Goal: Task Accomplishment & Management: Use online tool/utility

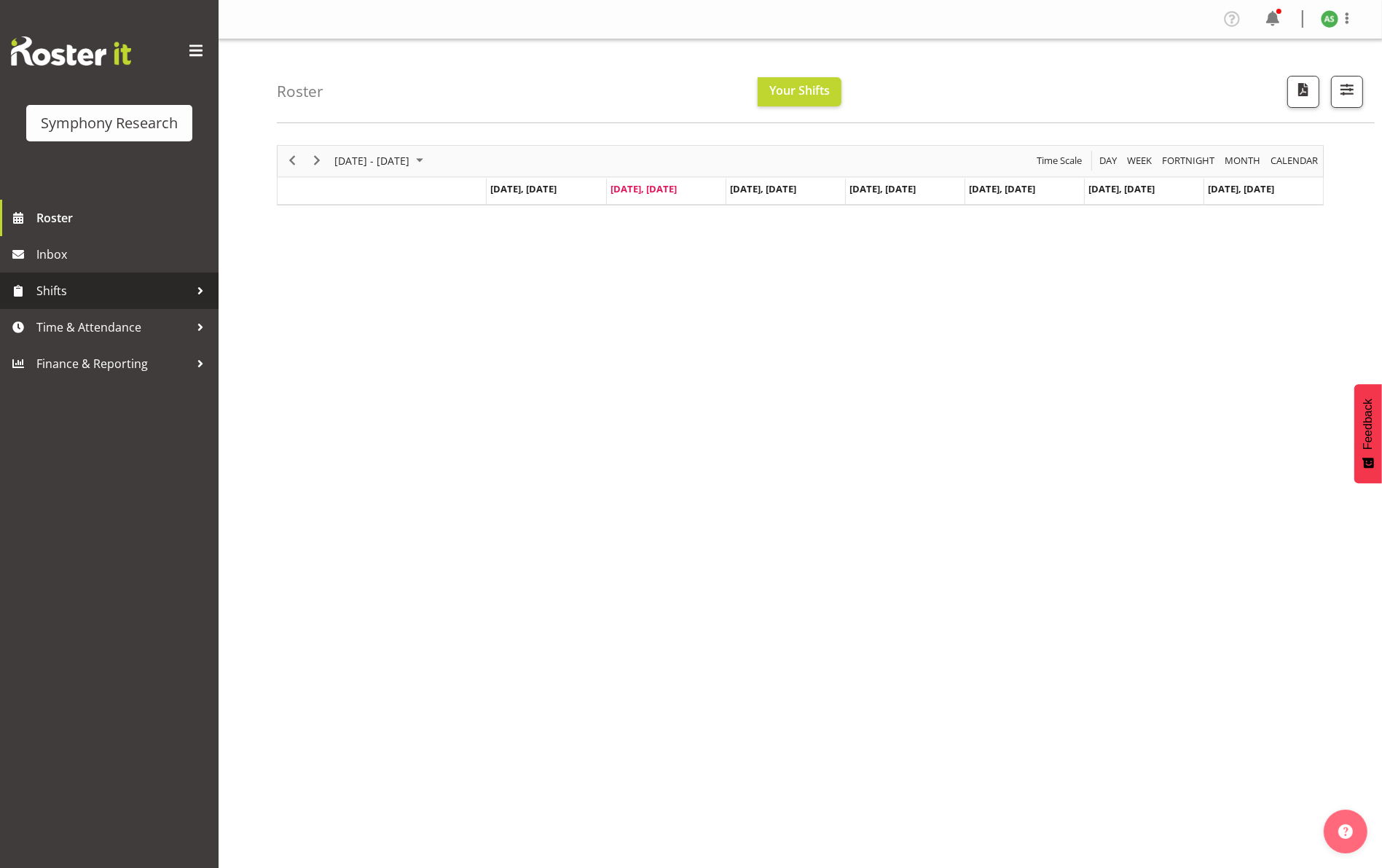
click at [75, 284] on span "Shifts" at bounding box center [113, 290] width 153 height 22
click at [85, 407] on span "Past Shifts" at bounding box center [109, 403] width 197 height 22
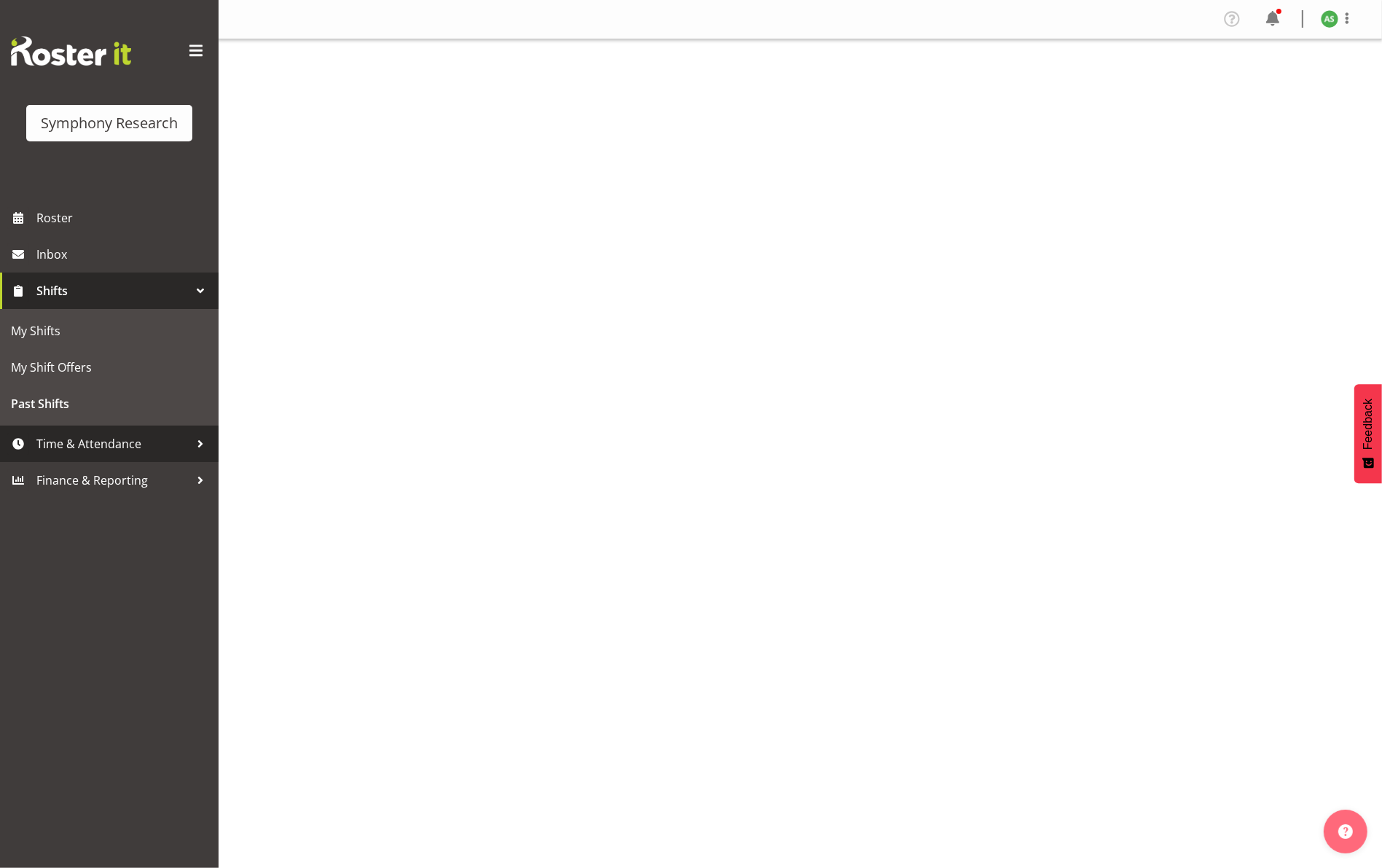
click at [87, 452] on span "Time & Attendance" at bounding box center [113, 443] width 153 height 22
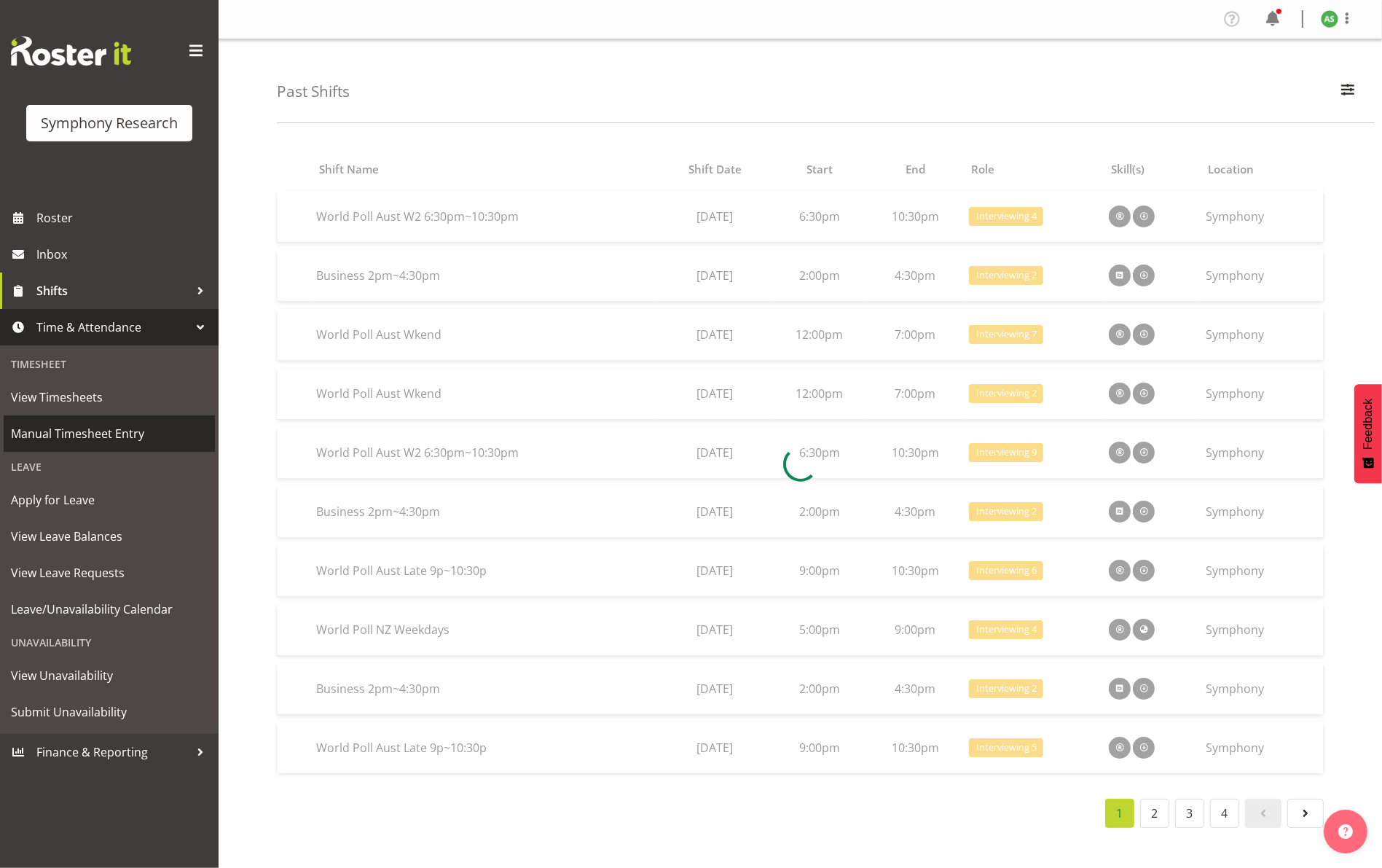
click at [95, 431] on span "Manual Timesheet Entry" at bounding box center [109, 433] width 197 height 22
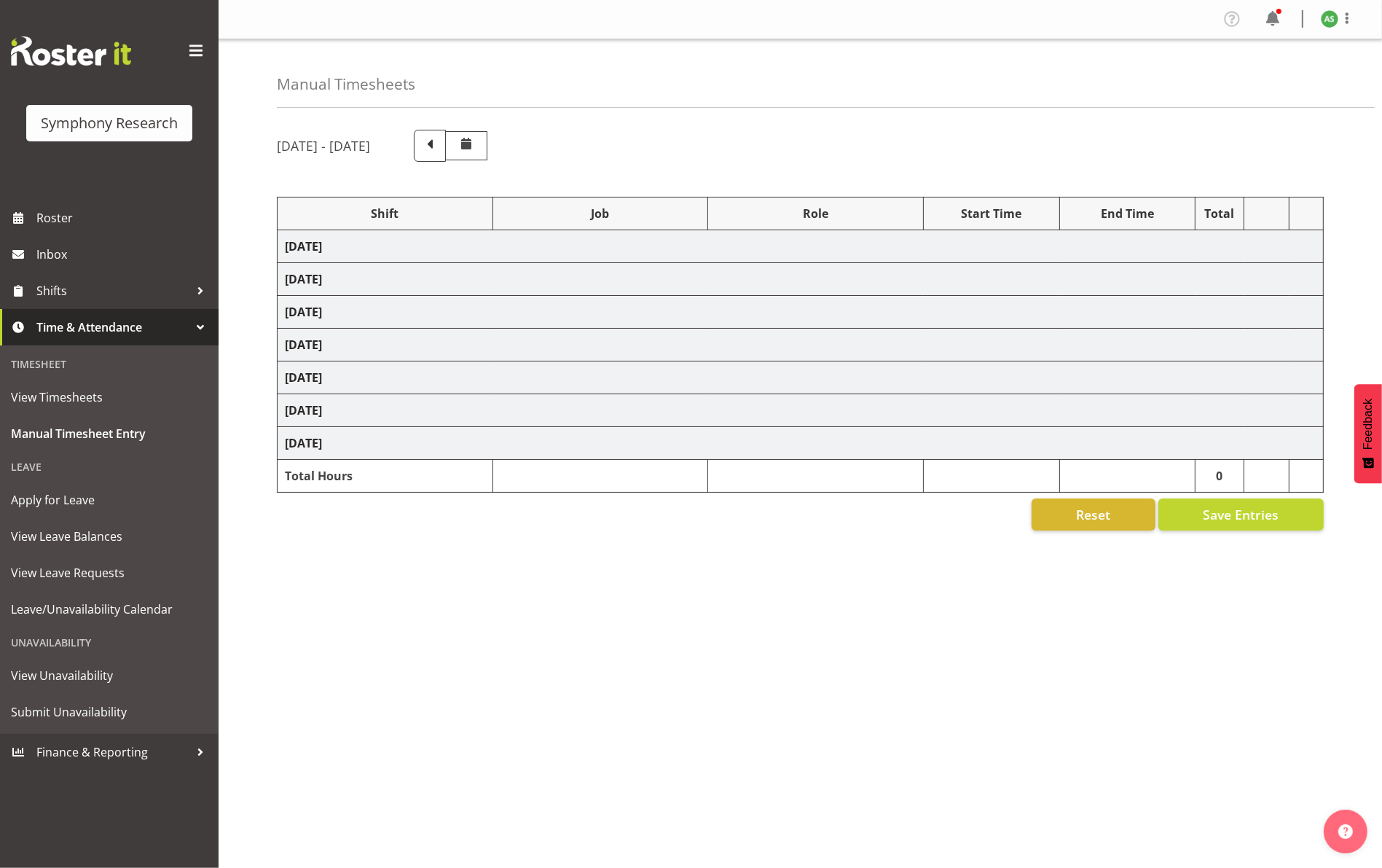
select select "26078"
select select "10499"
select select "47"
select select "41604"
select select "10527"
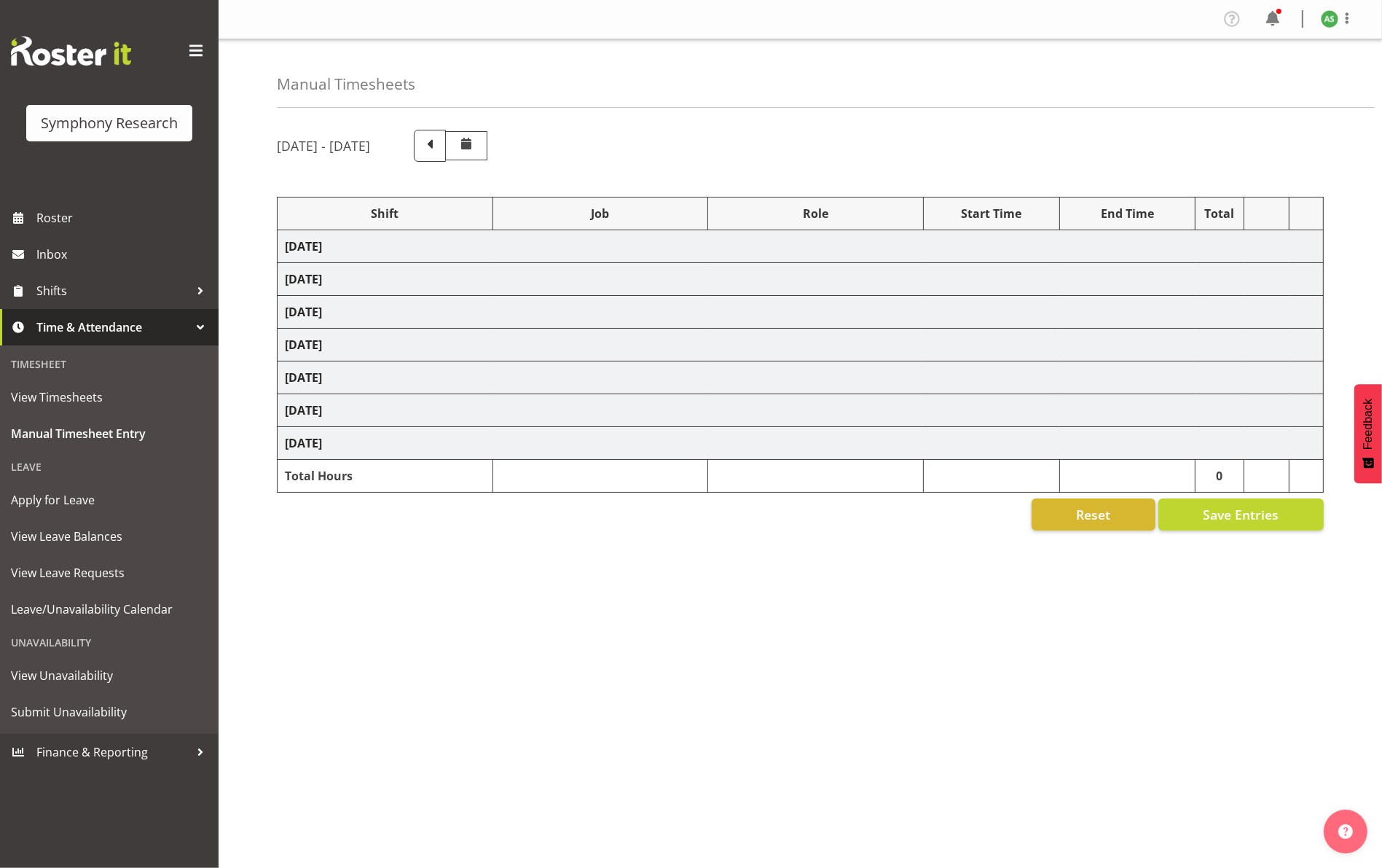
select select "47"
select select "56692"
select select "10499"
select select "47"
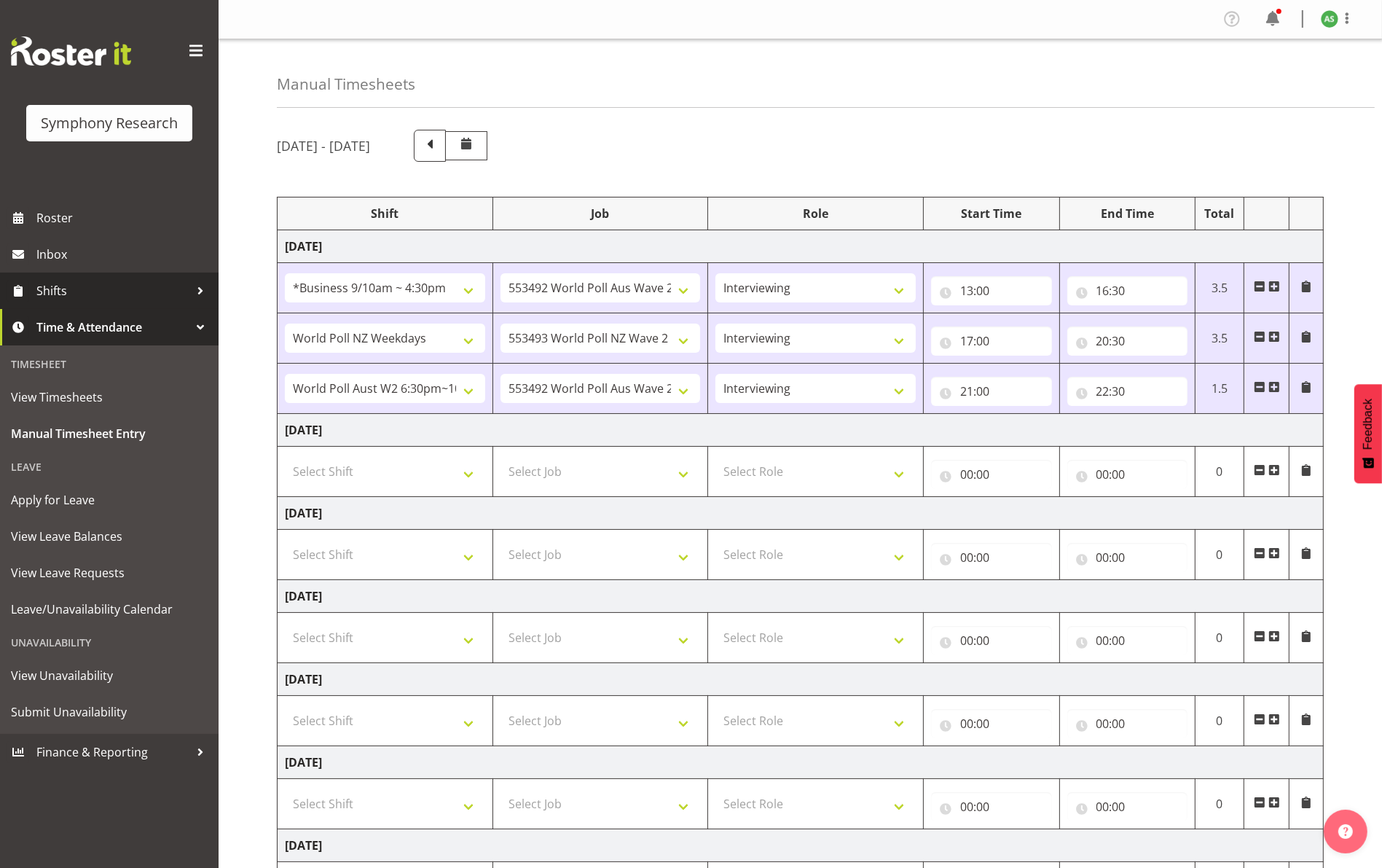
click at [102, 287] on span "Shifts" at bounding box center [113, 290] width 153 height 22
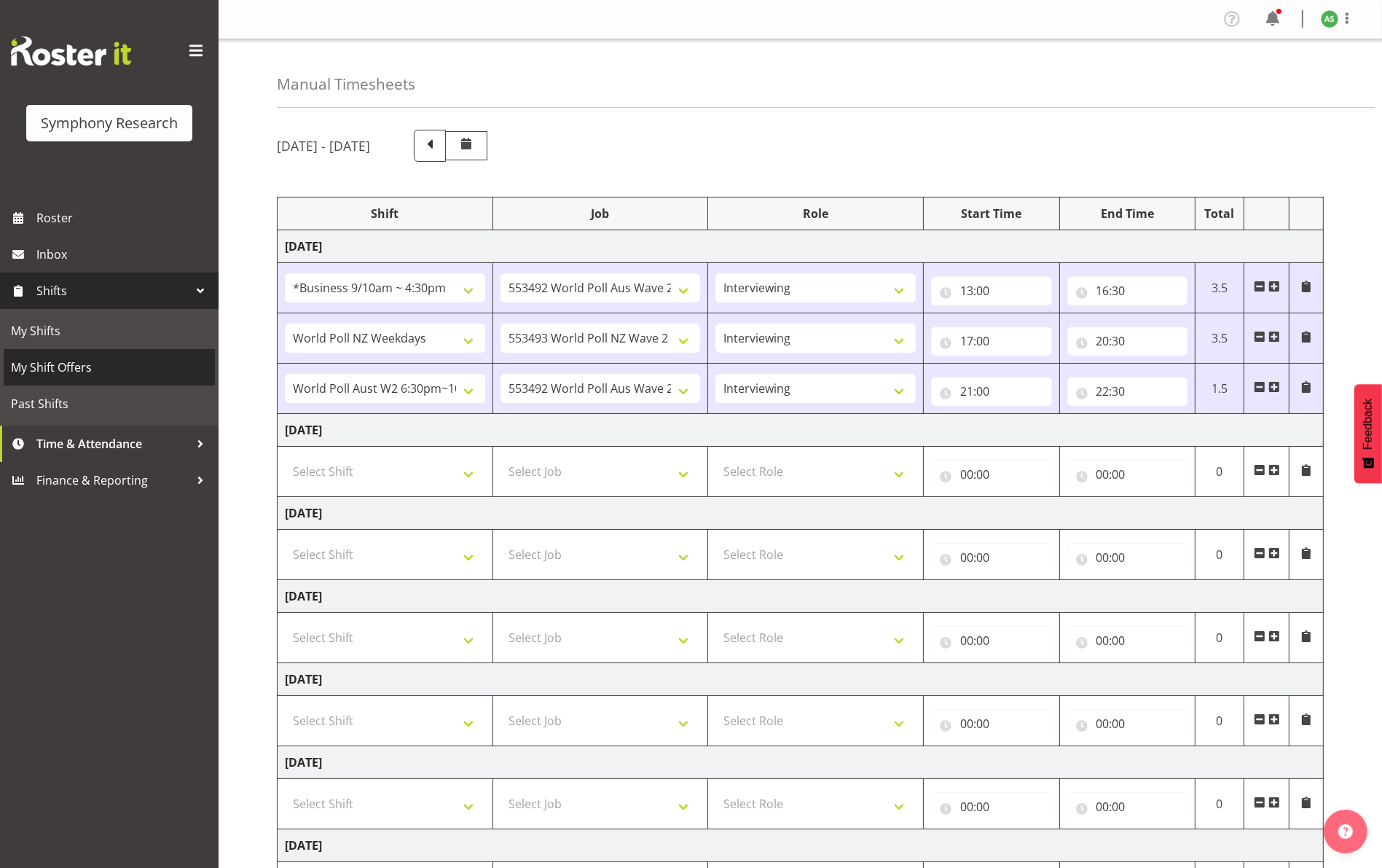
click at [89, 357] on span "My Shift Offers" at bounding box center [109, 366] width 197 height 22
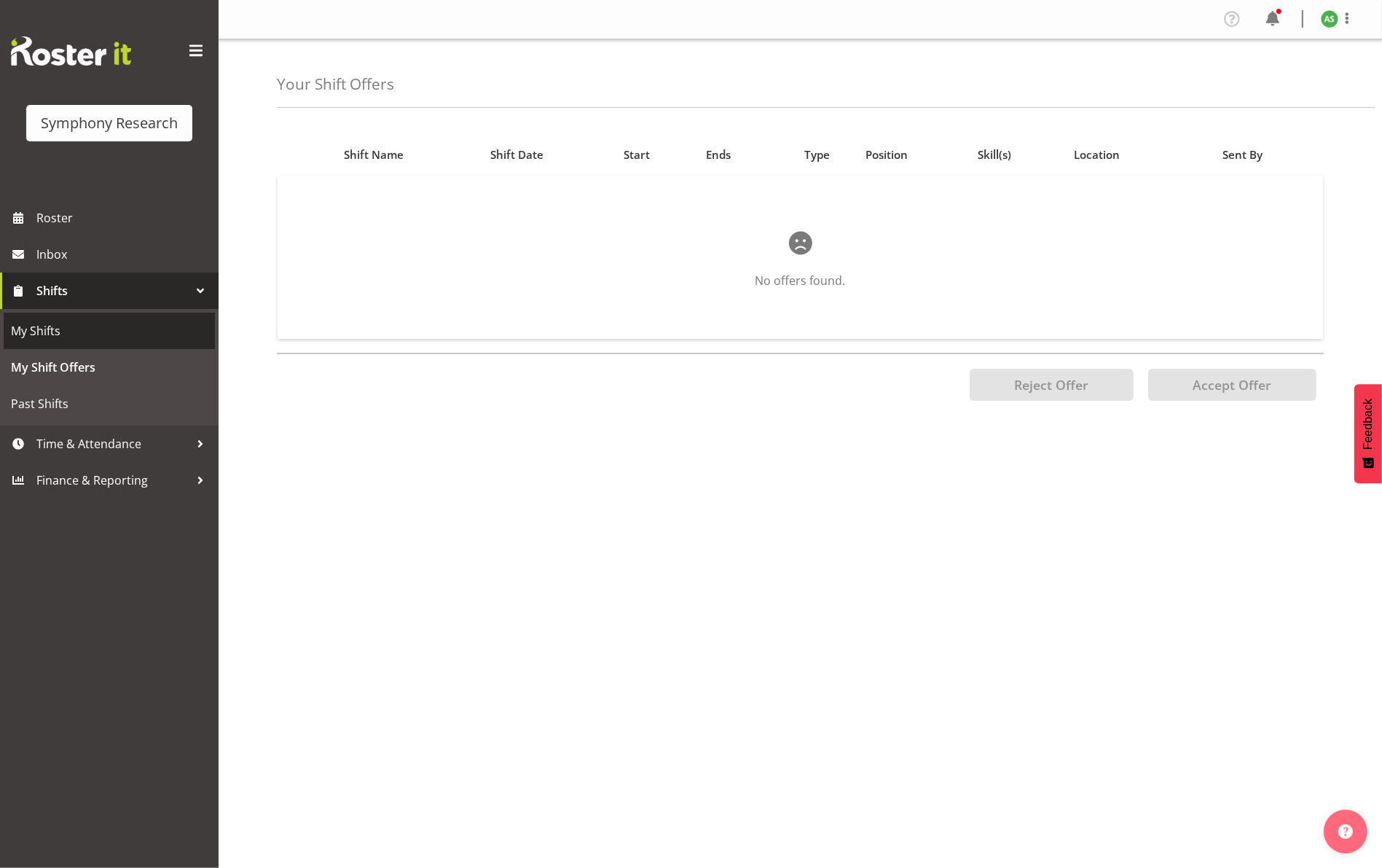
click at [91, 331] on span "My Shifts" at bounding box center [109, 330] width 197 height 22
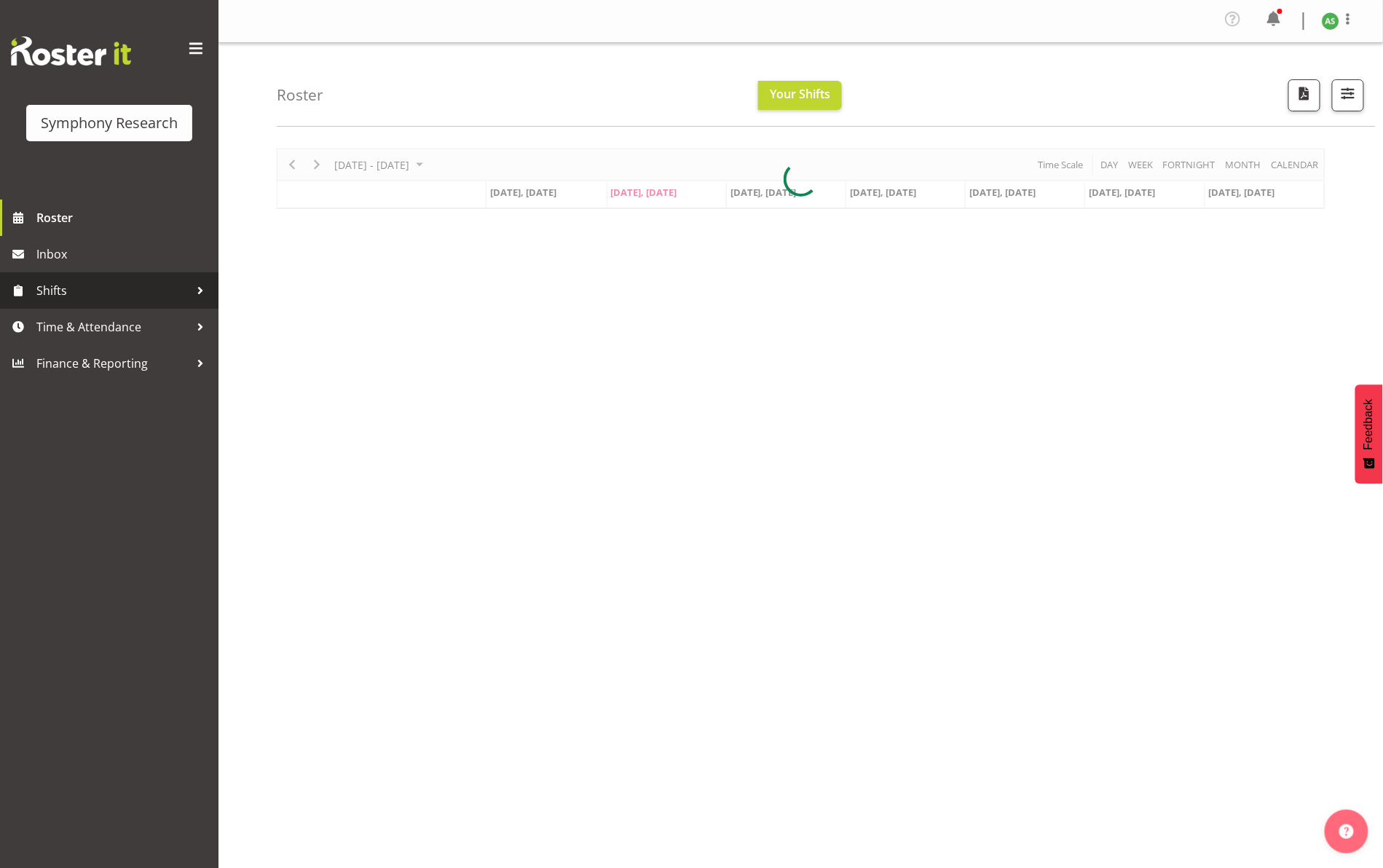
click at [66, 291] on span "Shifts" at bounding box center [113, 290] width 153 height 21
